Goal: Information Seeking & Learning: Understand process/instructions

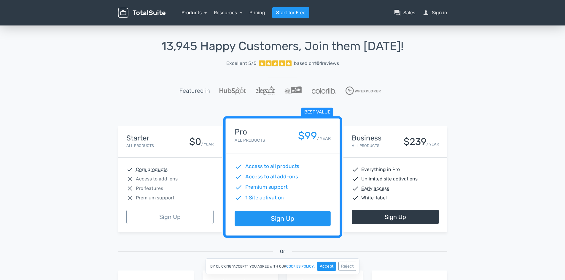
click at [195, 12] on link "Products" at bounding box center [195, 13] width 26 height 6
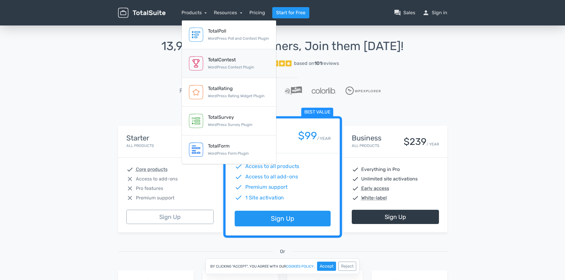
click at [214, 62] on div "TotalContest" at bounding box center [231, 59] width 46 height 7
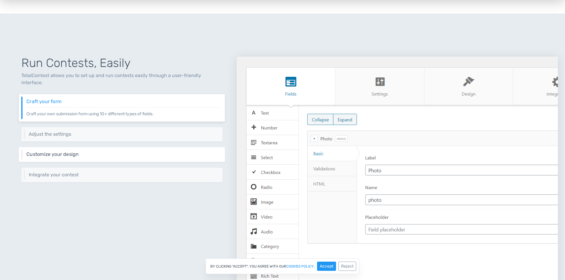
scroll to position [208, 0]
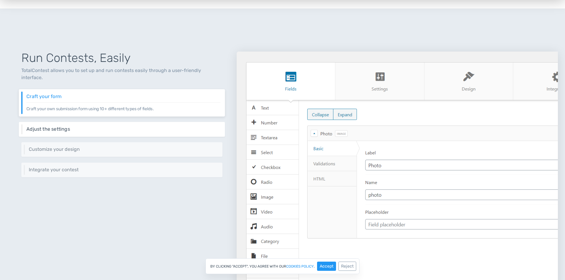
click at [82, 127] on h6 "Adjust the settings" at bounding box center [123, 129] width 194 height 5
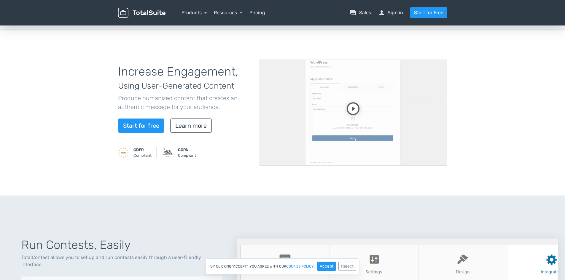
scroll to position [0, 0]
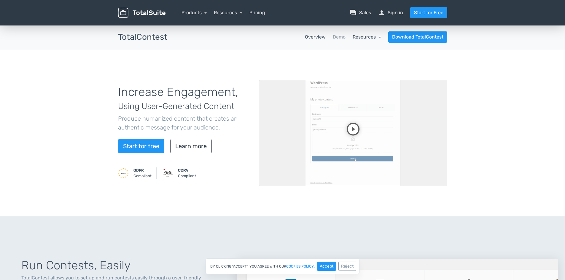
click at [359, 37] on link "Resources" at bounding box center [367, 37] width 28 height 6
click at [361, 52] on link "school Documentation" at bounding box center [353, 53] width 56 height 17
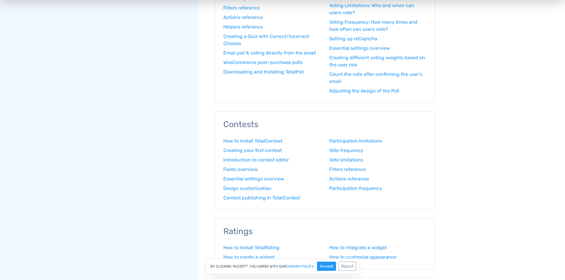
scroll to position [267, 0]
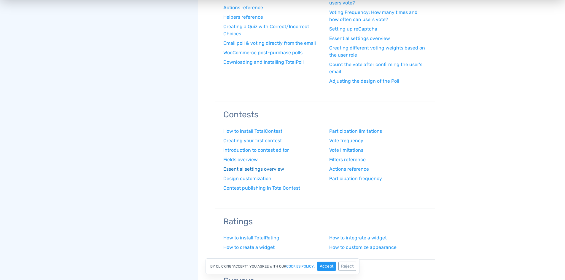
click at [258, 168] on link "Essential settings overview" at bounding box center [271, 169] width 97 height 7
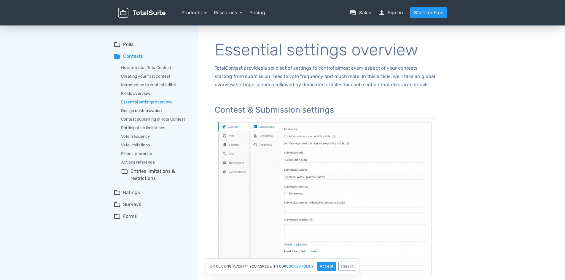
click at [147, 111] on link "Design customization" at bounding box center [155, 111] width 69 height 6
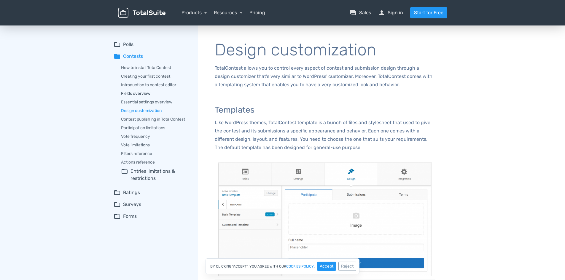
click at [150, 92] on link "Fields overview" at bounding box center [155, 93] width 69 height 6
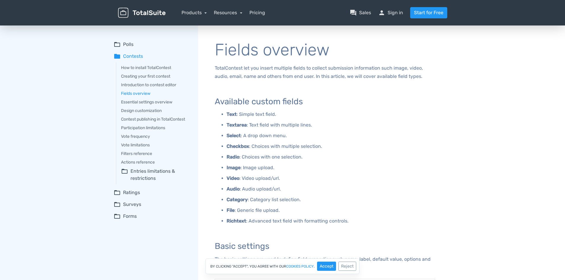
click at [150, 172] on summary "folder_open Entries limitations & restrictions" at bounding box center [155, 175] width 69 height 14
click at [160, 190] on link "Participation frequency" at bounding box center [158, 190] width 61 height 6
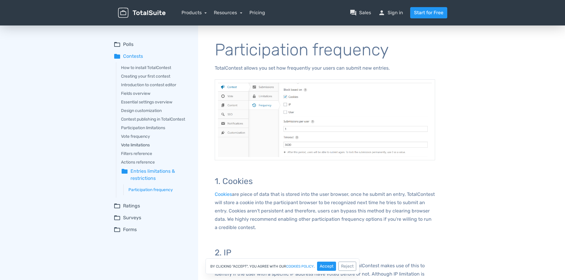
click at [144, 145] on link "Vote limitations" at bounding box center [155, 145] width 69 height 6
